Goal: Check status: Check status

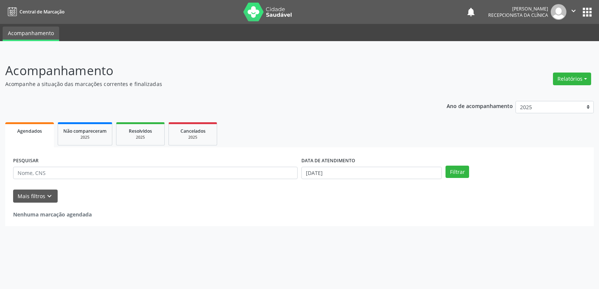
click at [44, 138] on link "Agendados" at bounding box center [29, 134] width 49 height 25
click at [30, 132] on span "Agendados" at bounding box center [29, 131] width 25 height 6
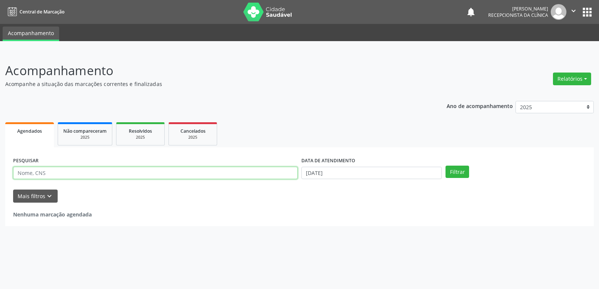
click at [44, 169] on input "text" at bounding box center [155, 173] width 284 height 13
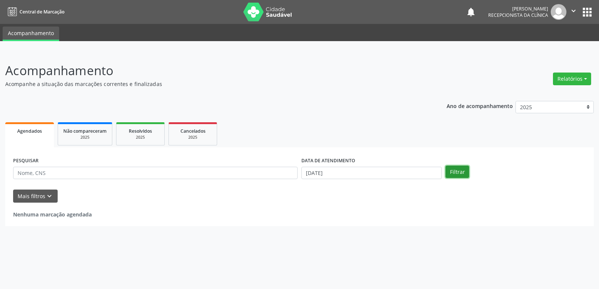
click at [449, 173] on button "Filtrar" at bounding box center [457, 172] width 24 height 13
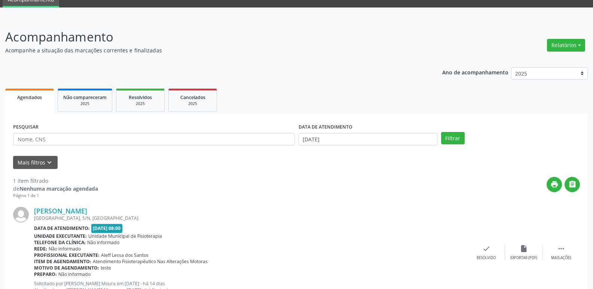
scroll to position [64, 0]
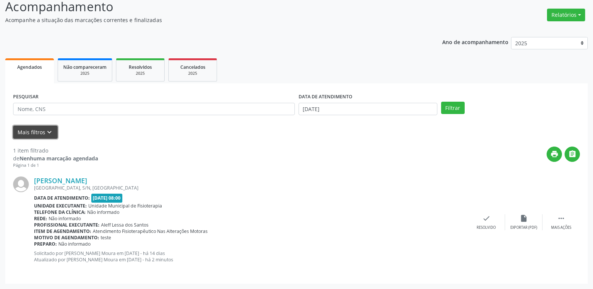
click at [50, 134] on icon "keyboard_arrow_down" at bounding box center [49, 132] width 8 height 8
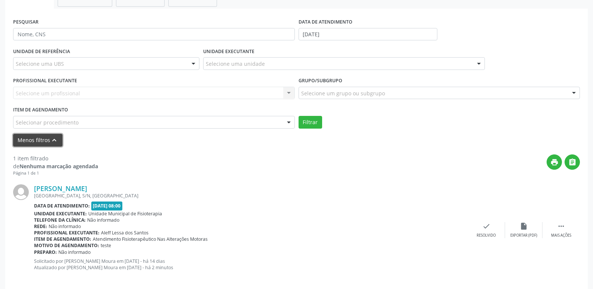
scroll to position [147, 0]
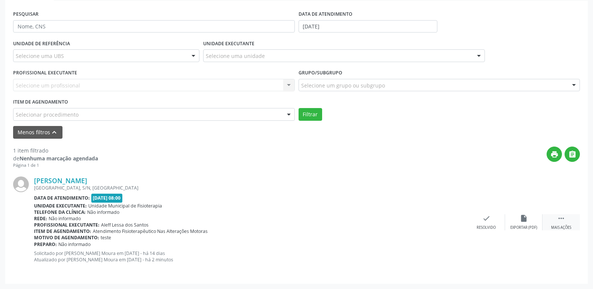
click at [564, 221] on icon "" at bounding box center [561, 218] width 8 height 8
click at [375, 221] on icon "check" at bounding box center [374, 218] width 8 height 8
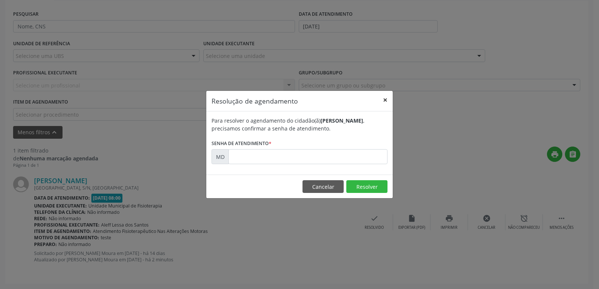
click at [382, 98] on button "×" at bounding box center [385, 100] width 15 height 18
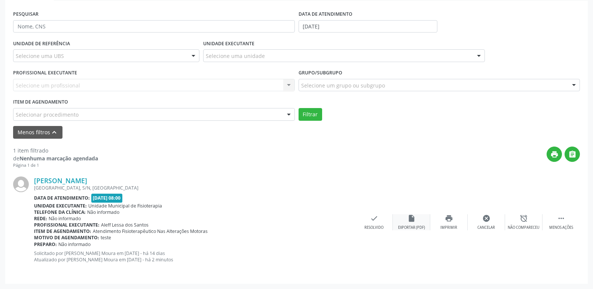
click at [421, 228] on div "Exportar (PDF)" at bounding box center [411, 227] width 27 height 5
click at [383, 226] on div "Resolvido" at bounding box center [374, 227] width 19 height 5
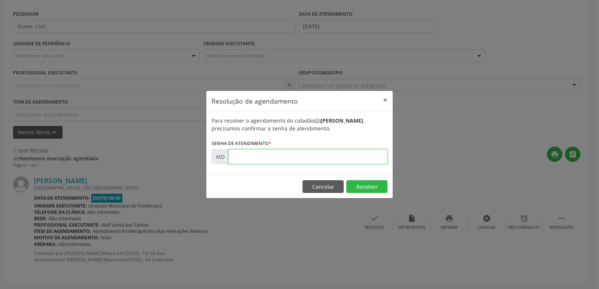
click at [254, 163] on input "text" at bounding box center [307, 156] width 159 height 15
paste input "00004292"
type input "0"
click at [316, 186] on button "Cancelar" at bounding box center [322, 186] width 41 height 13
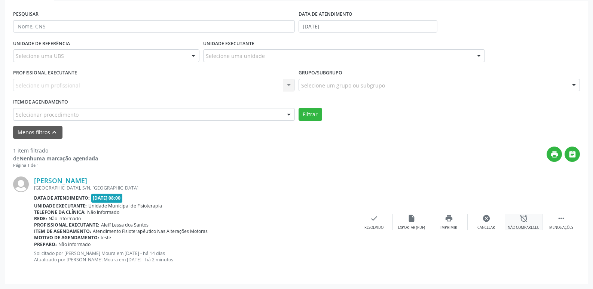
click at [524, 220] on icon "alarm_off" at bounding box center [524, 218] width 8 height 8
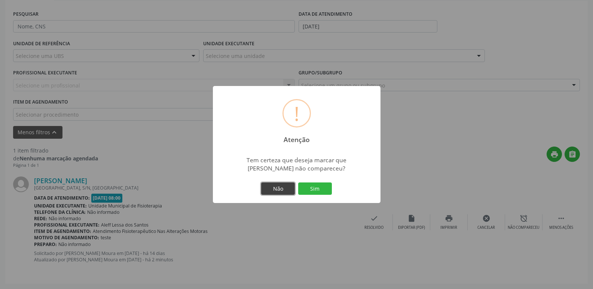
click at [272, 193] on button "Não" at bounding box center [278, 189] width 34 height 13
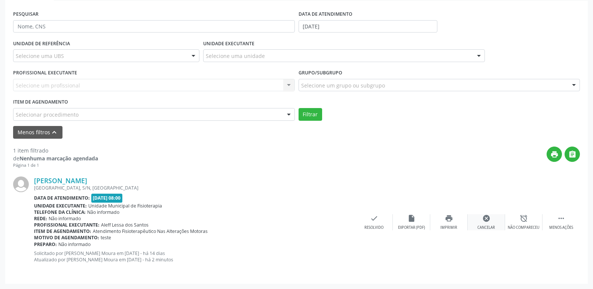
click at [484, 219] on icon "cancel" at bounding box center [486, 218] width 8 height 8
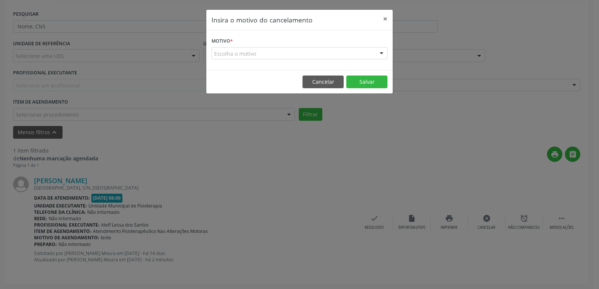
click at [364, 52] on div "Escolha o motivo" at bounding box center [299, 53] width 176 height 13
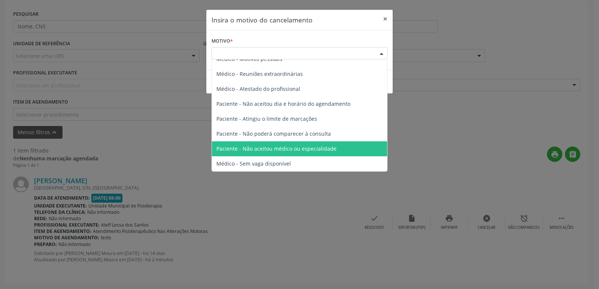
scroll to position [0, 0]
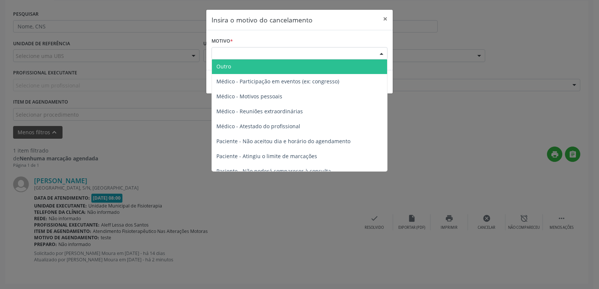
click at [311, 25] on header "Insira o motivo do cancelamento ×" at bounding box center [299, 20] width 186 height 21
click at [366, 54] on div "Escolha o motivo" at bounding box center [299, 53] width 176 height 13
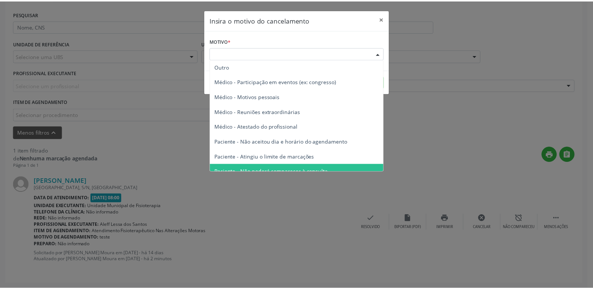
scroll to position [0, 0]
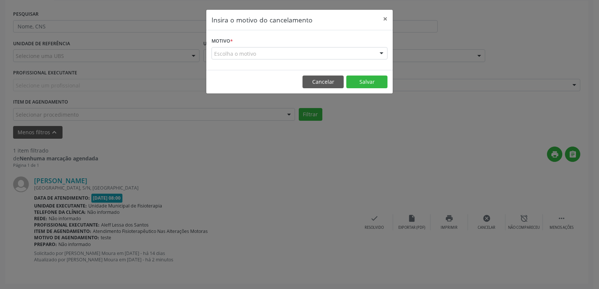
click at [344, 28] on header "Insira o motivo do cancelamento ×" at bounding box center [299, 20] width 186 height 21
click at [381, 20] on button "×" at bounding box center [385, 19] width 15 height 18
